Goal: Information Seeking & Learning: Learn about a topic

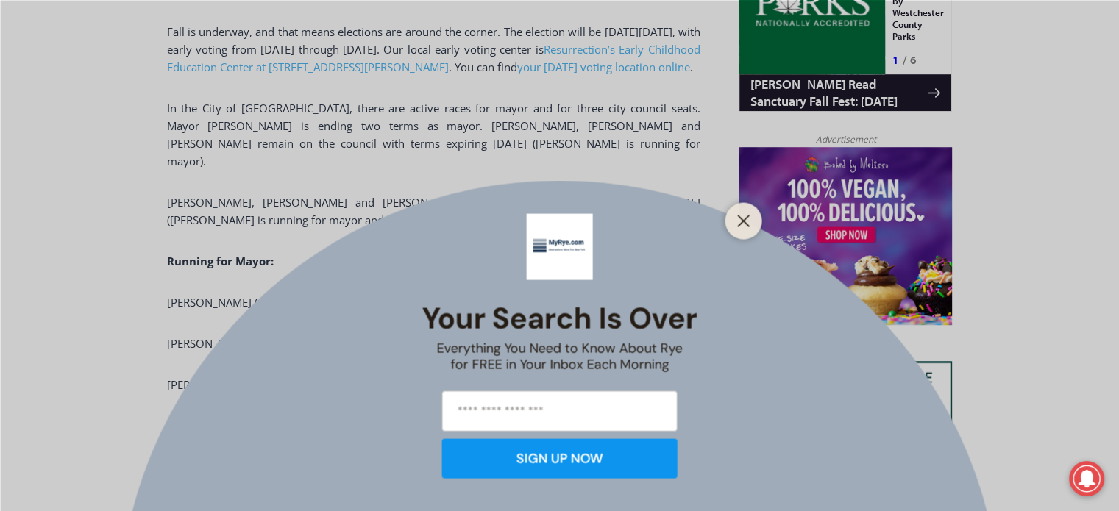
scroll to position [1149, 0]
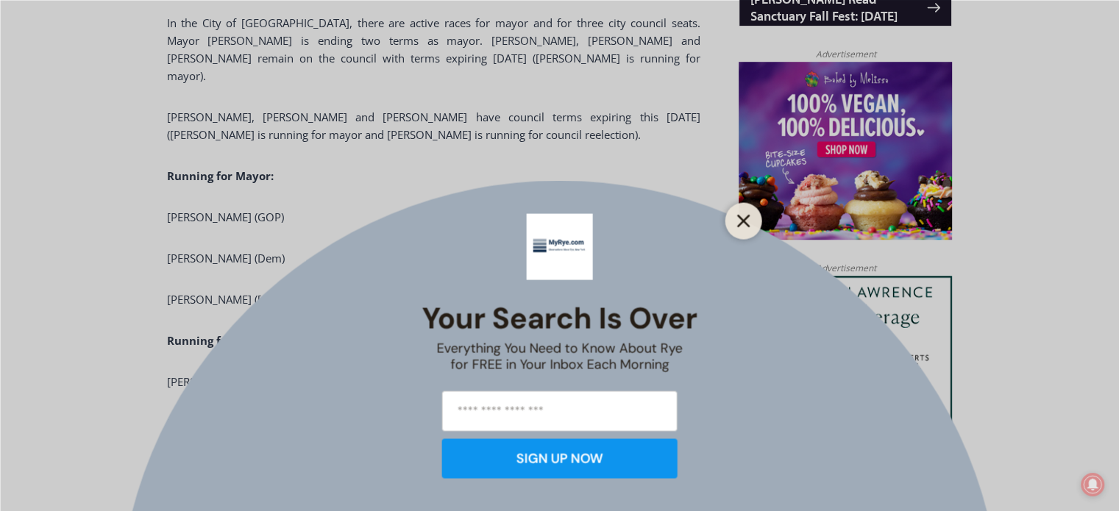
click at [745, 223] on line "Close" at bounding box center [743, 221] width 10 height 10
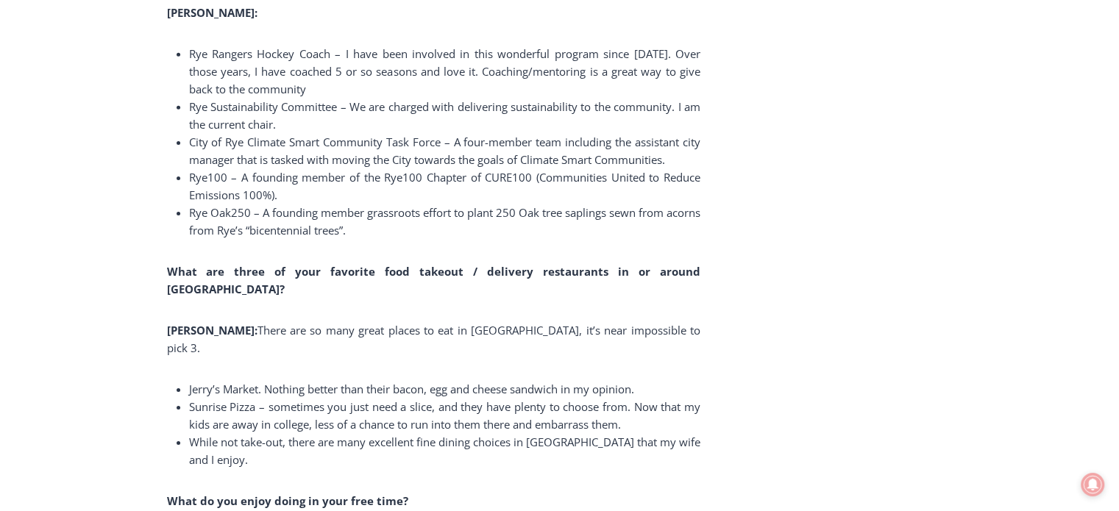
scroll to position [10346, 0]
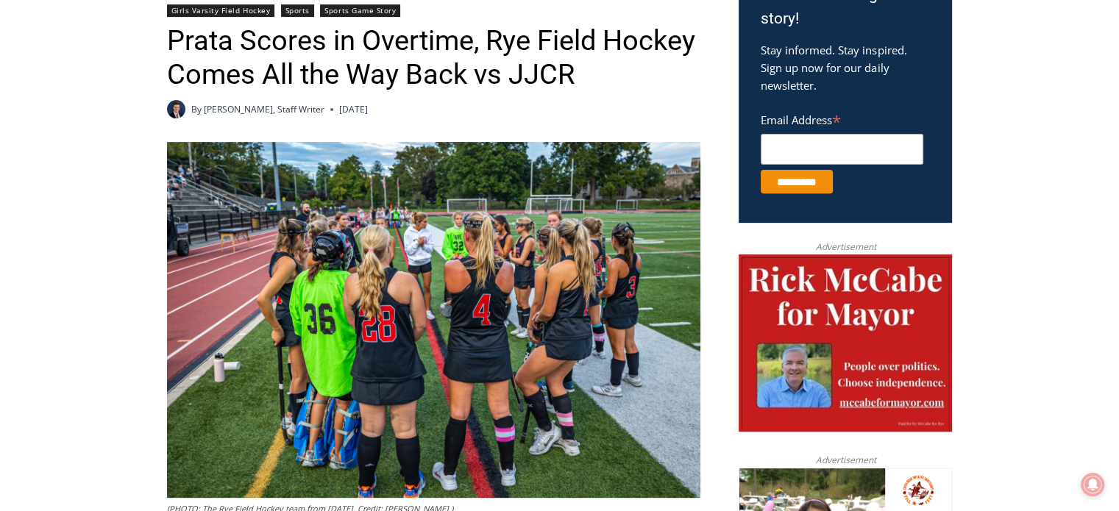
scroll to position [515, 0]
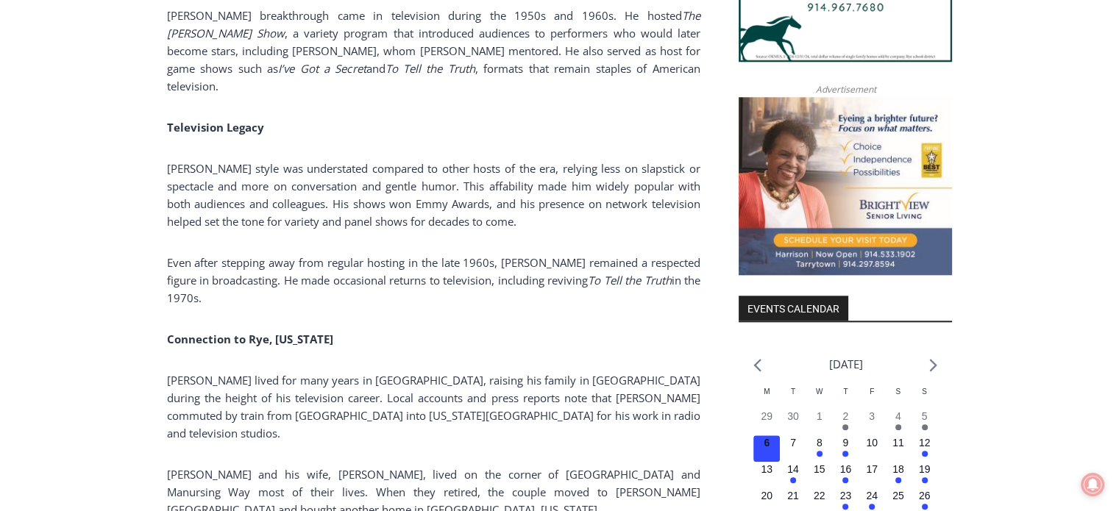
scroll to position [1516, 0]
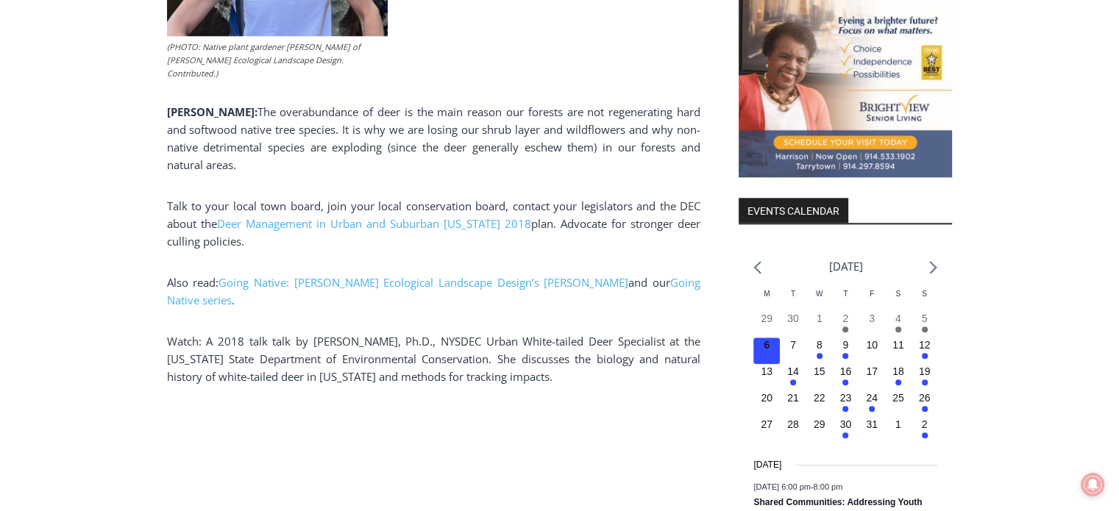
scroll to position [1663, 0]
